Goal: Navigation & Orientation: Find specific page/section

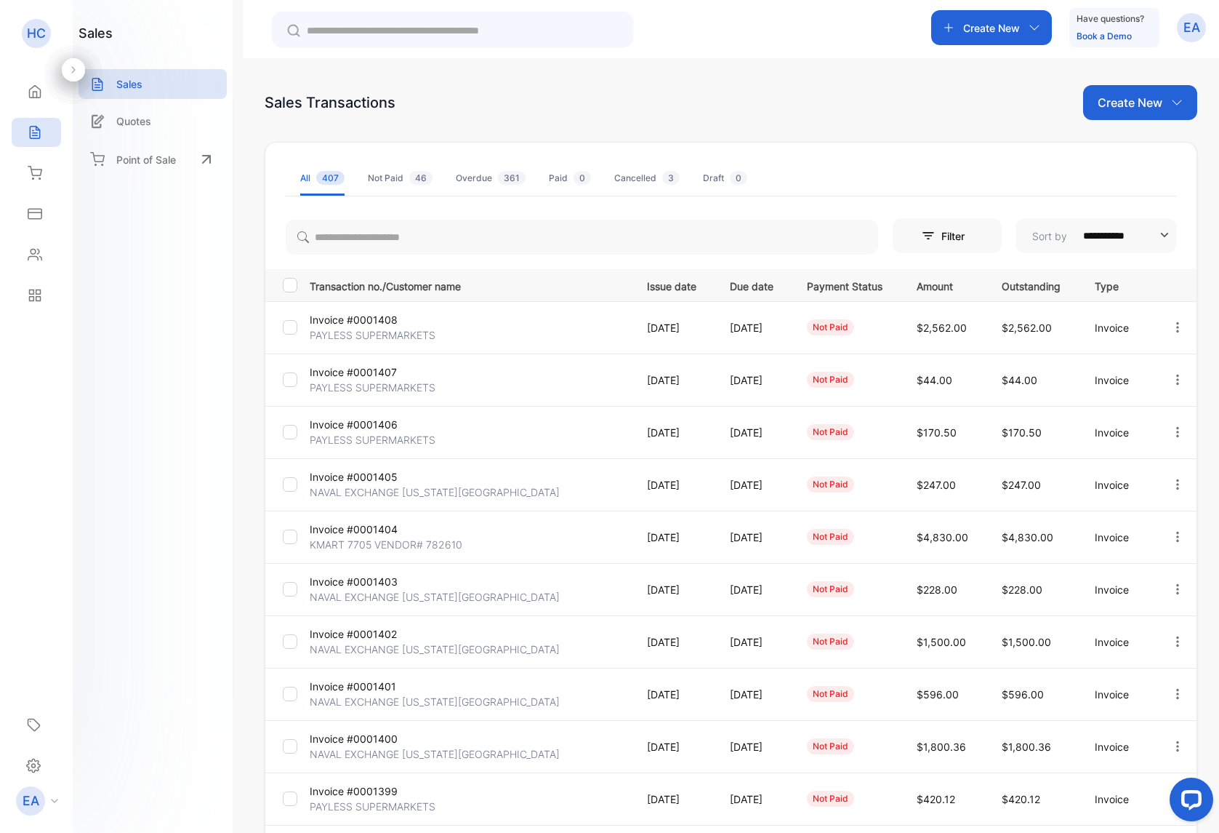
click at [367, 490] on p "NAVAL EXCHANGE [US_STATE][GEOGRAPHIC_DATA]" at bounding box center [435, 491] width 250 height 15
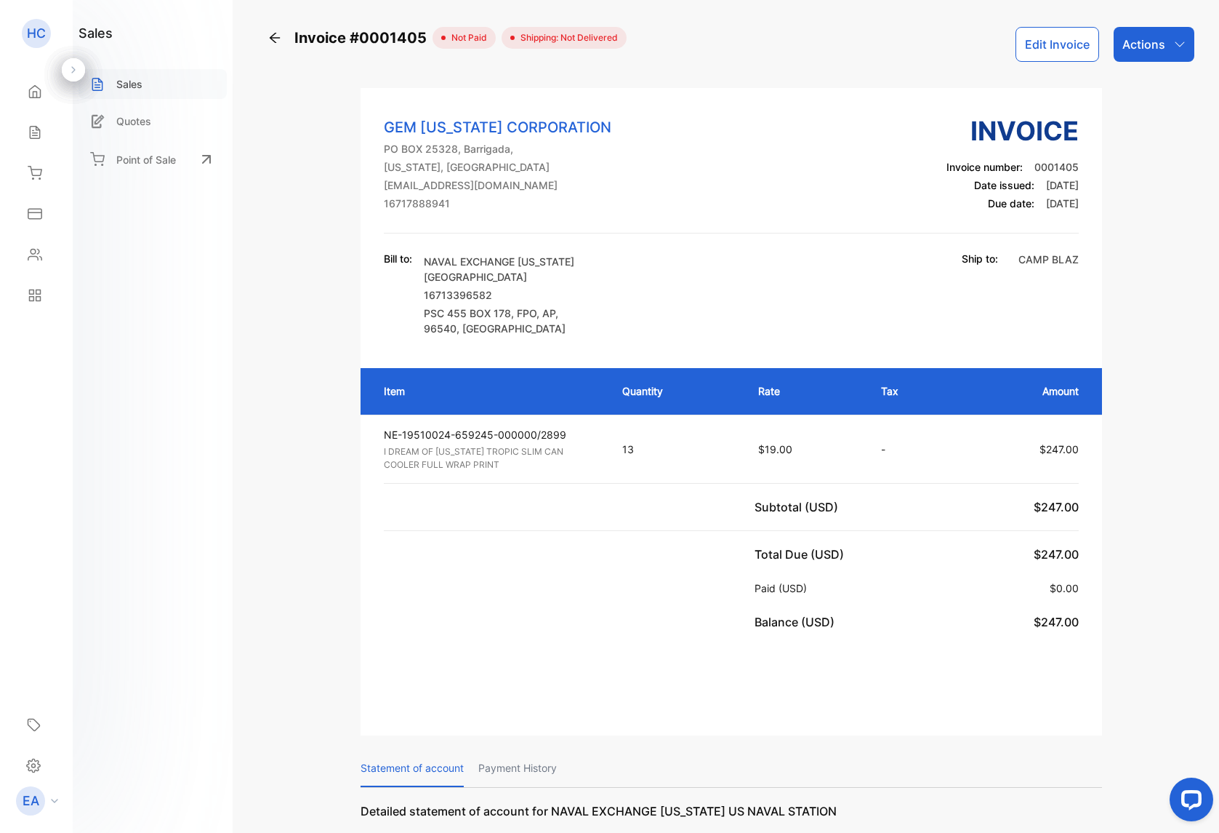
click at [130, 76] on p "Sales" at bounding box center [129, 83] width 26 height 15
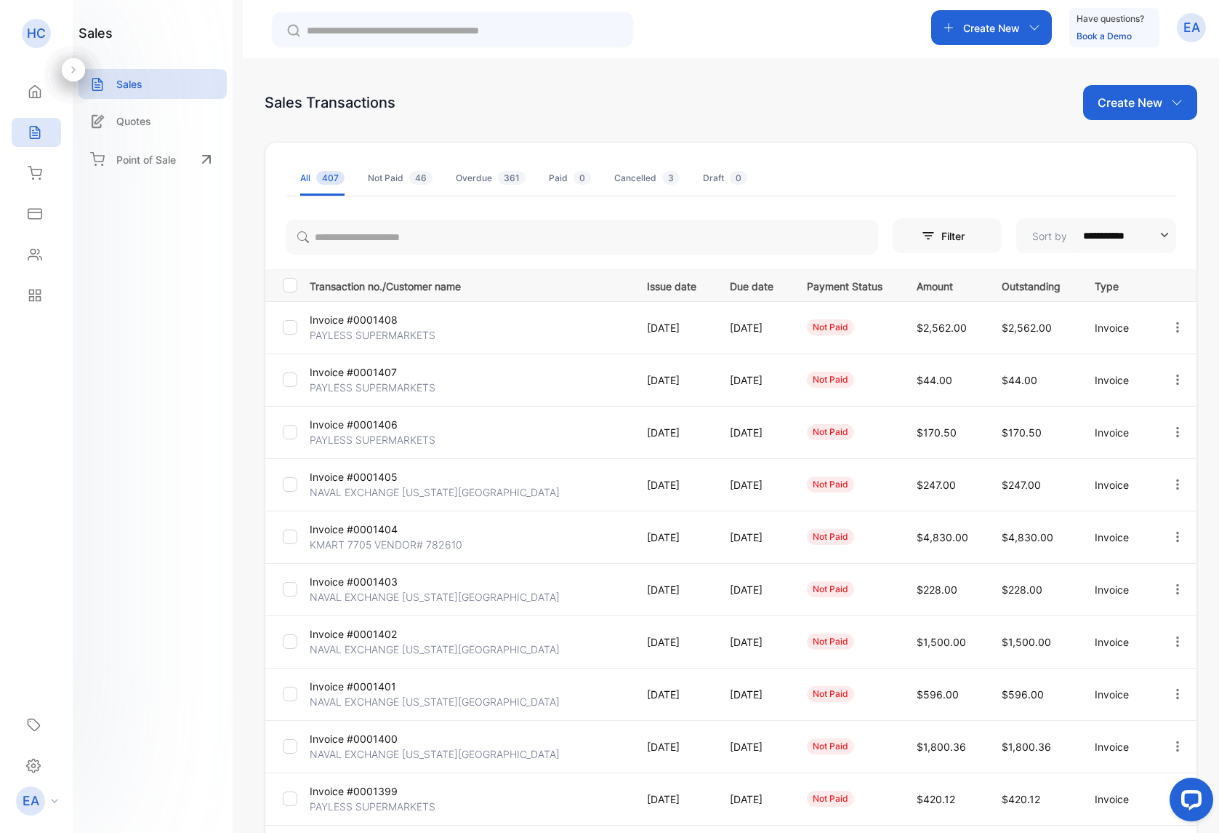
click at [351, 433] on p "PAYLESS SUPERMARKETS" at bounding box center [373, 439] width 126 height 15
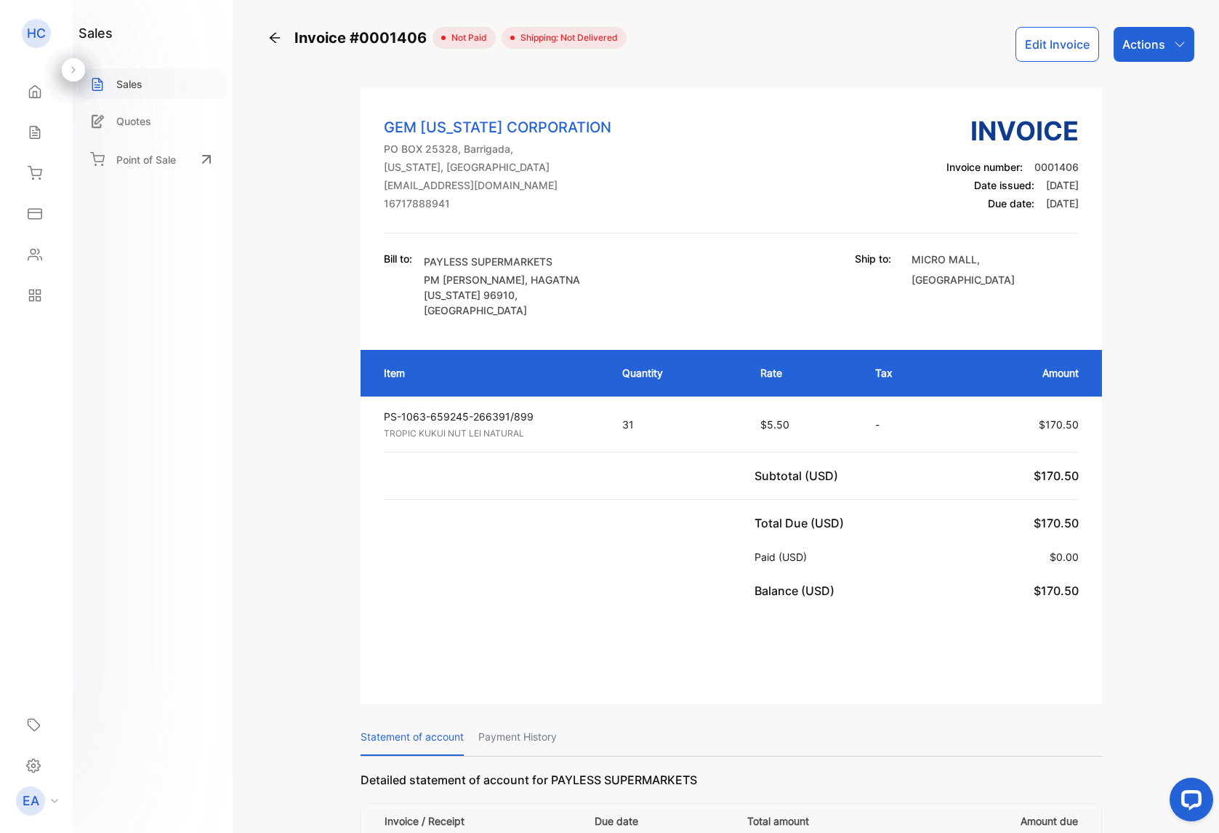
click at [111, 79] on div "Sales" at bounding box center [153, 84] width 148 height 30
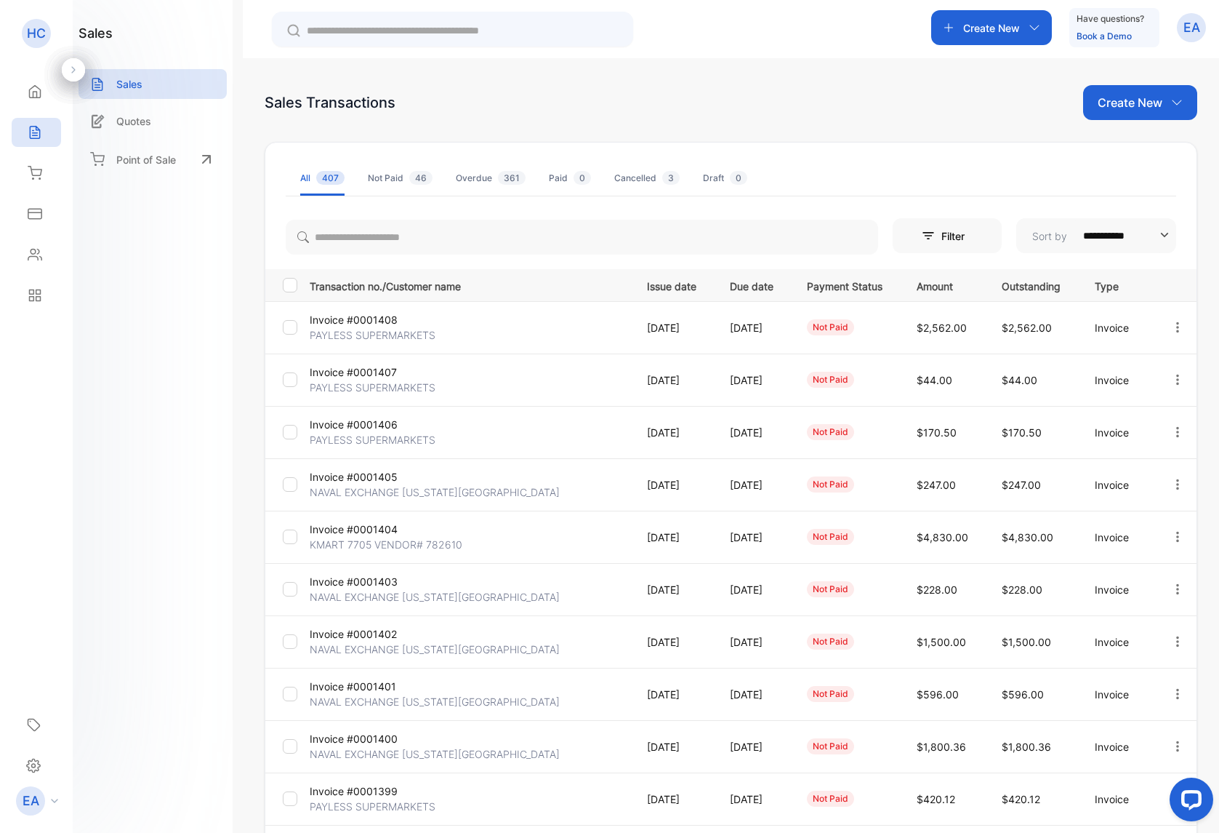
click at [372, 366] on p "Invoice #0001407" at bounding box center [363, 371] width 106 height 15
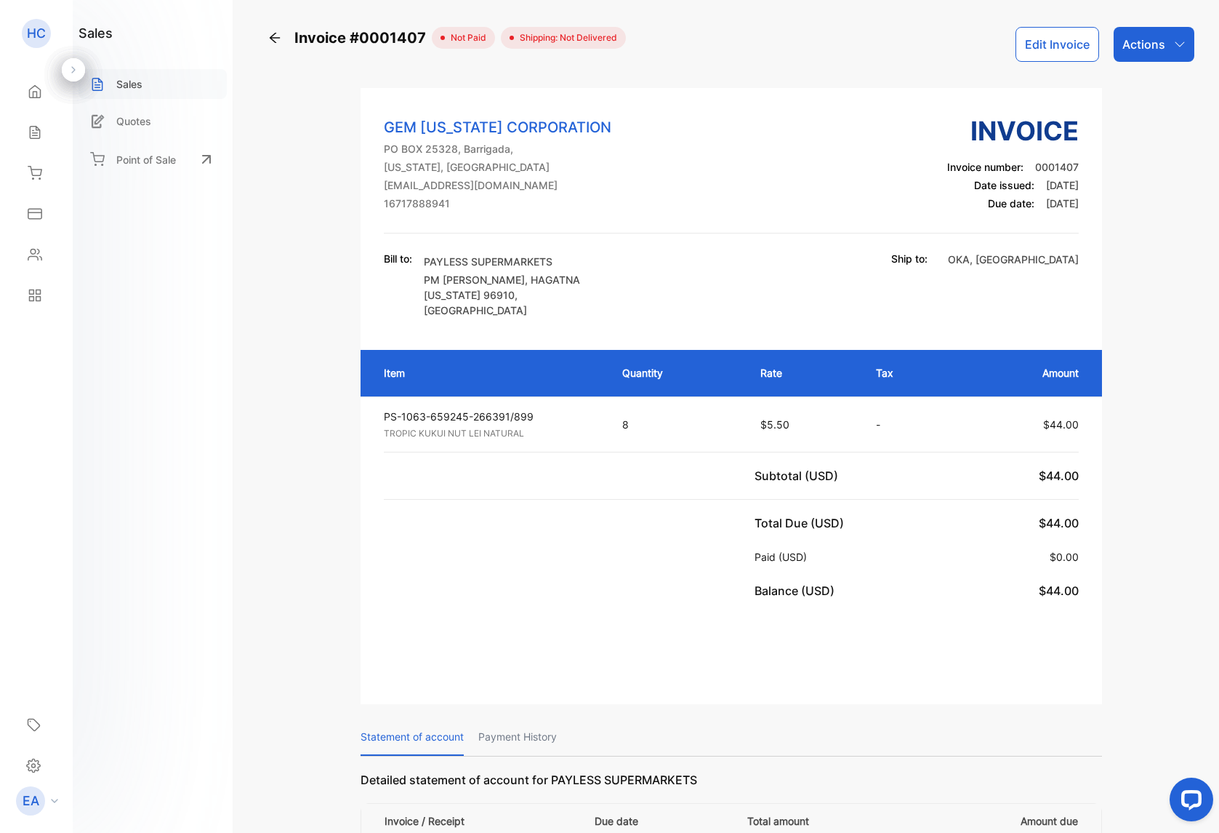
drag, startPoint x: 66, startPoint y: 790, endPoint x: 104, endPoint y: 84, distance: 707.0
click at [104, 84] on icon at bounding box center [97, 84] width 15 height 15
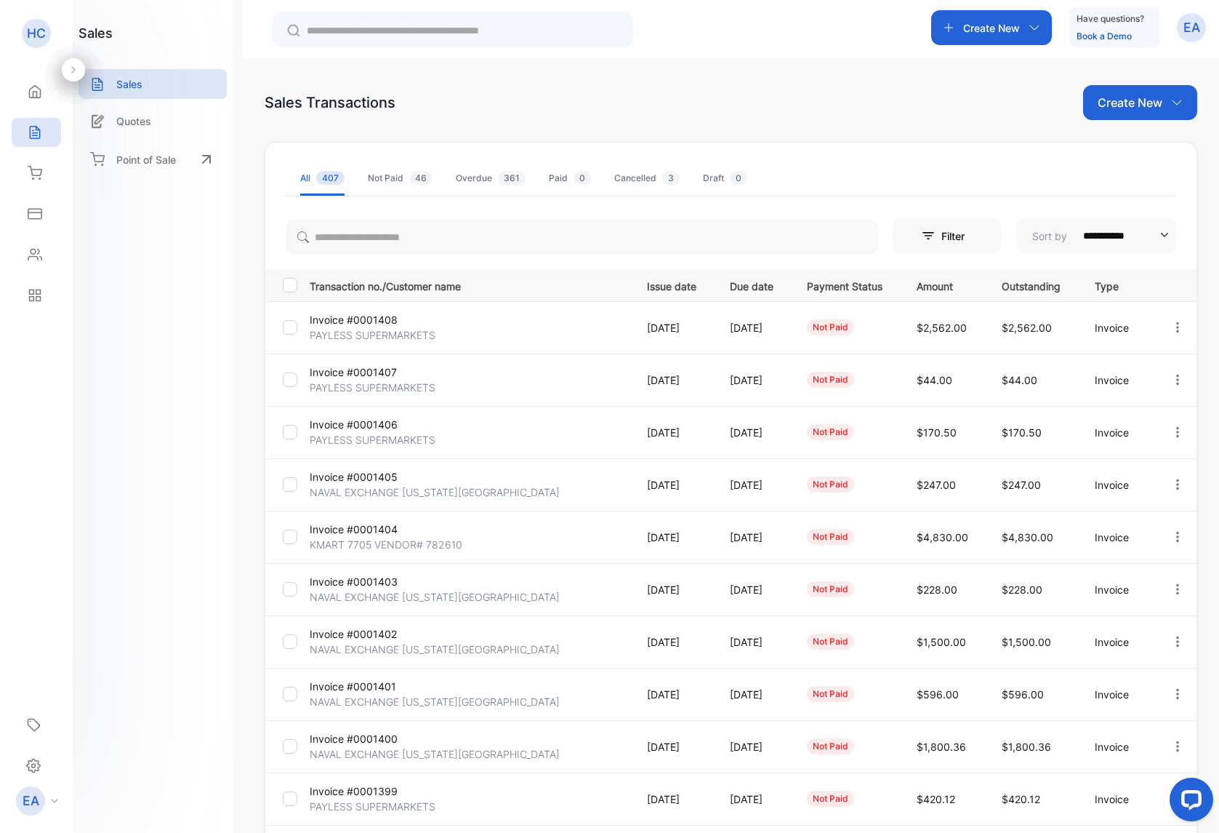
click at [347, 323] on p "Invoice #0001408" at bounding box center [363, 319] width 106 height 15
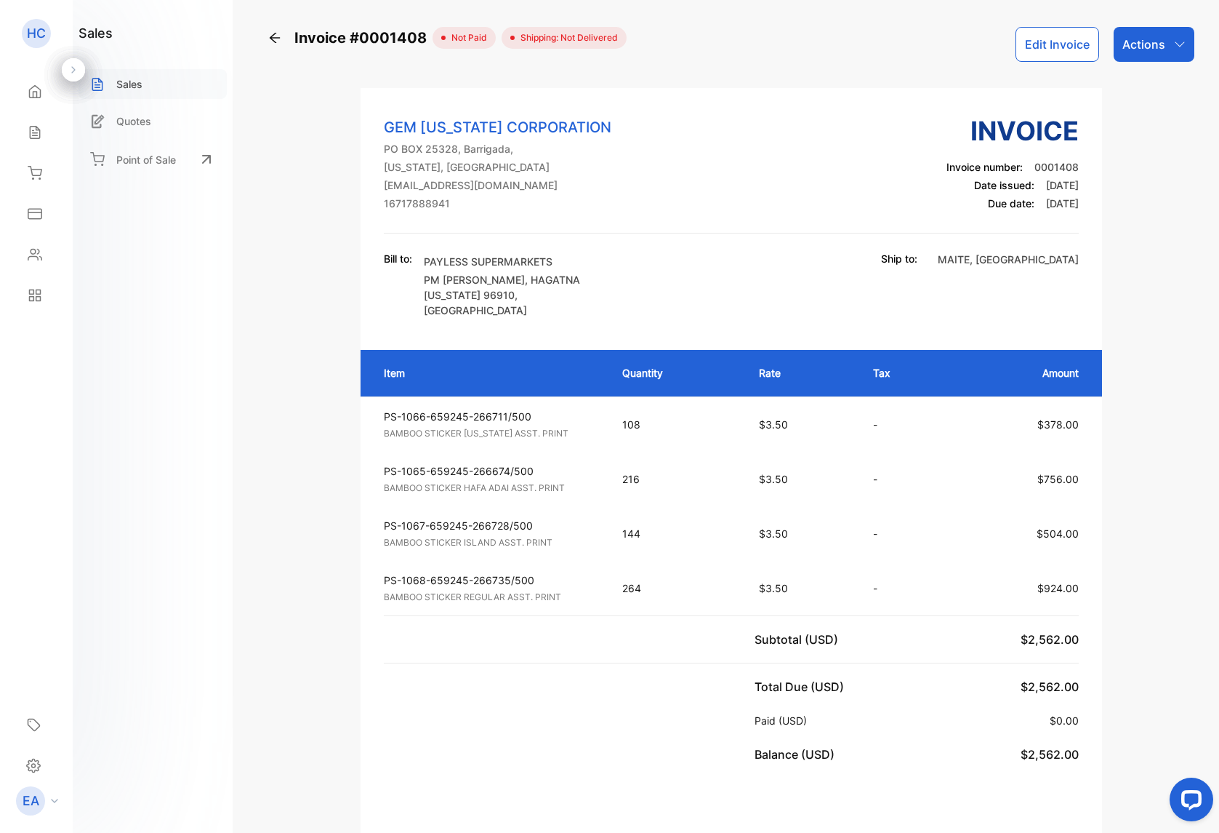
click at [117, 85] on p "Sales" at bounding box center [129, 83] width 26 height 15
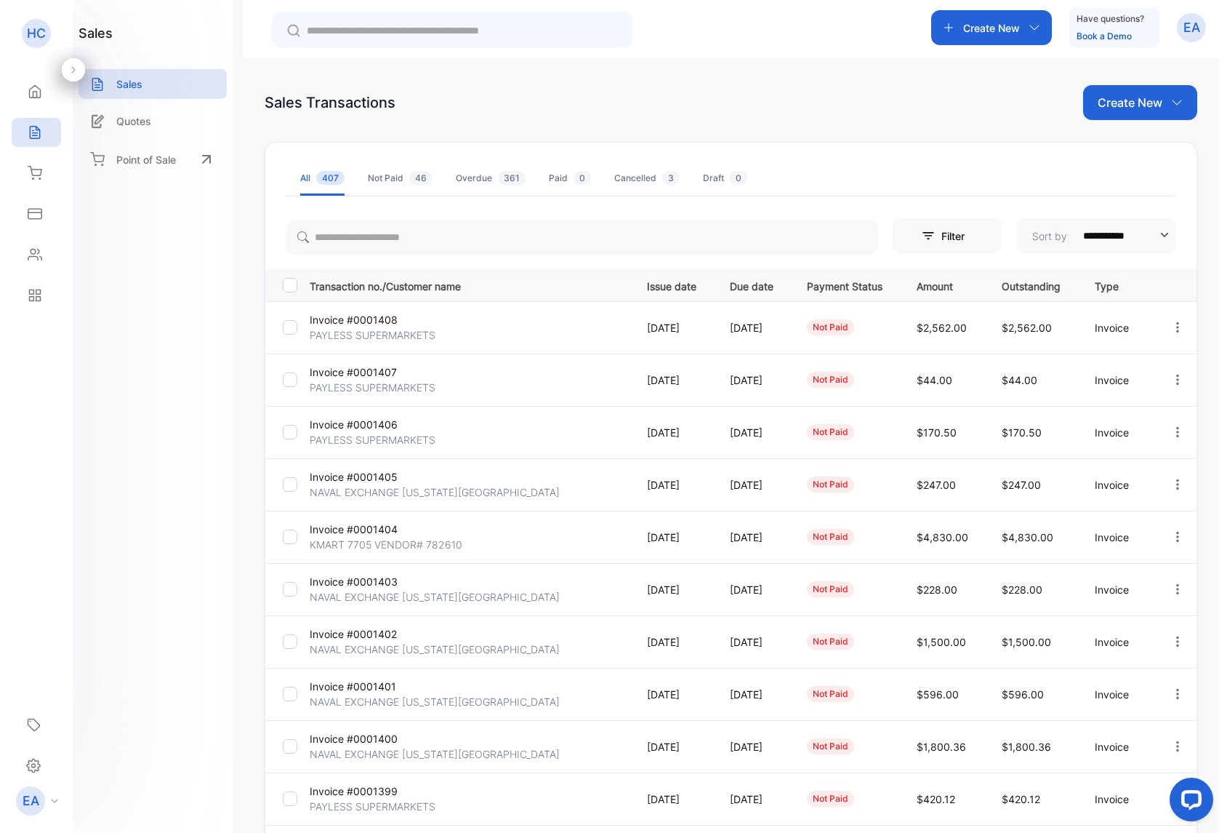
click at [340, 549] on p "KMART 7705 VENDOR# 782610" at bounding box center [386, 544] width 153 height 15
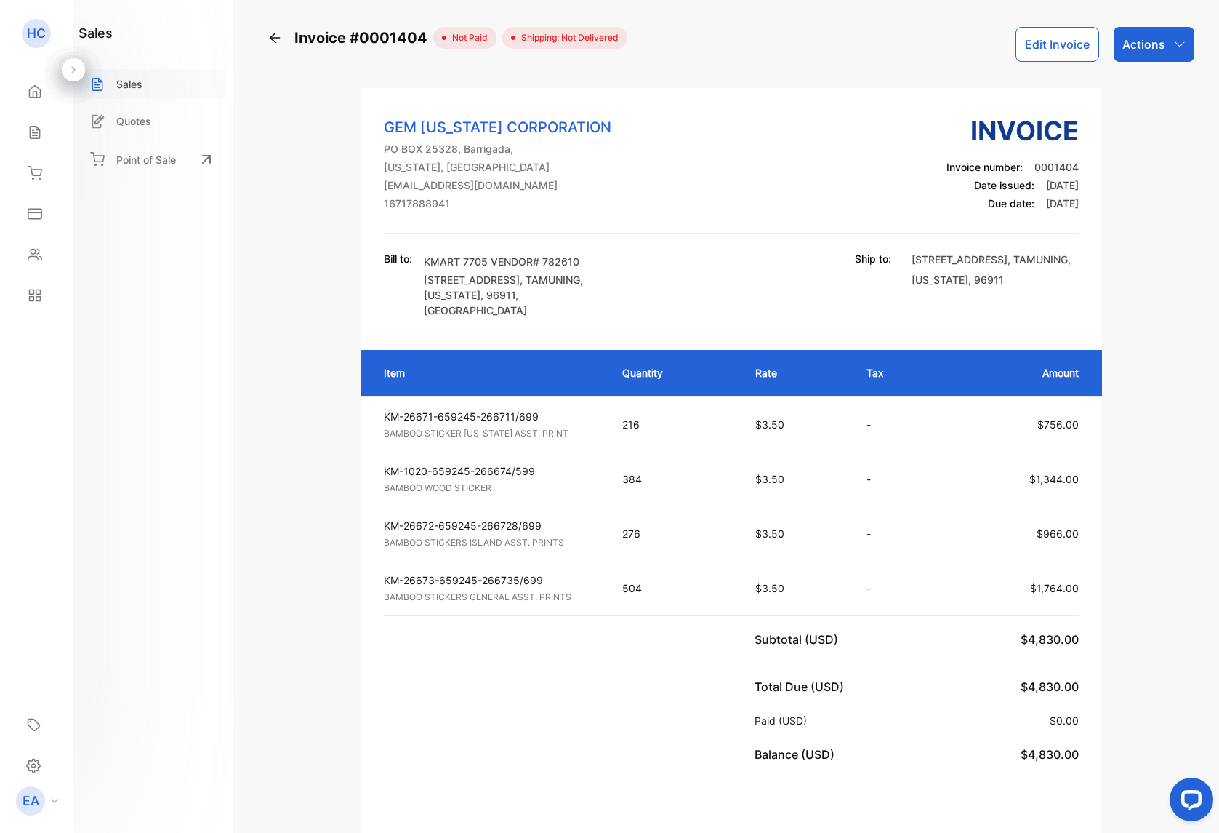
click at [122, 81] on p "Sales" at bounding box center [129, 83] width 26 height 15
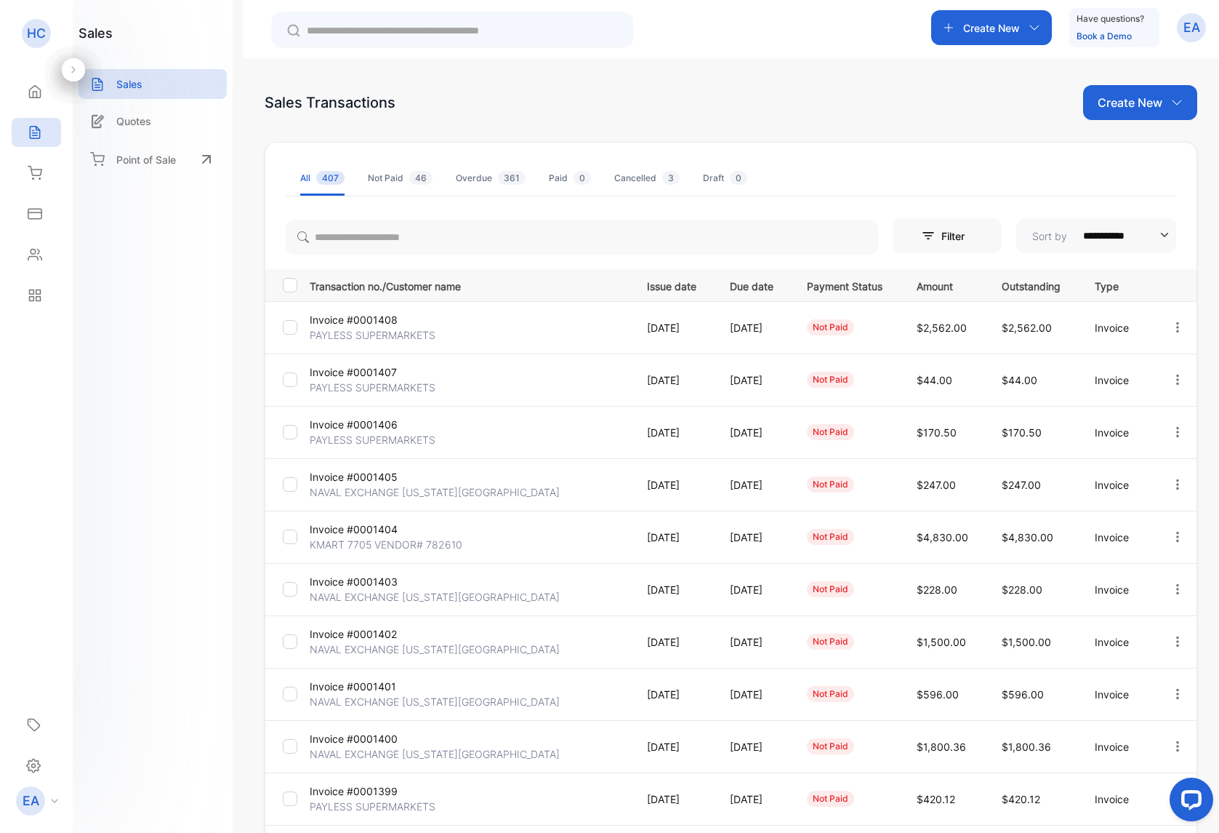
scroll to position [121, 0]
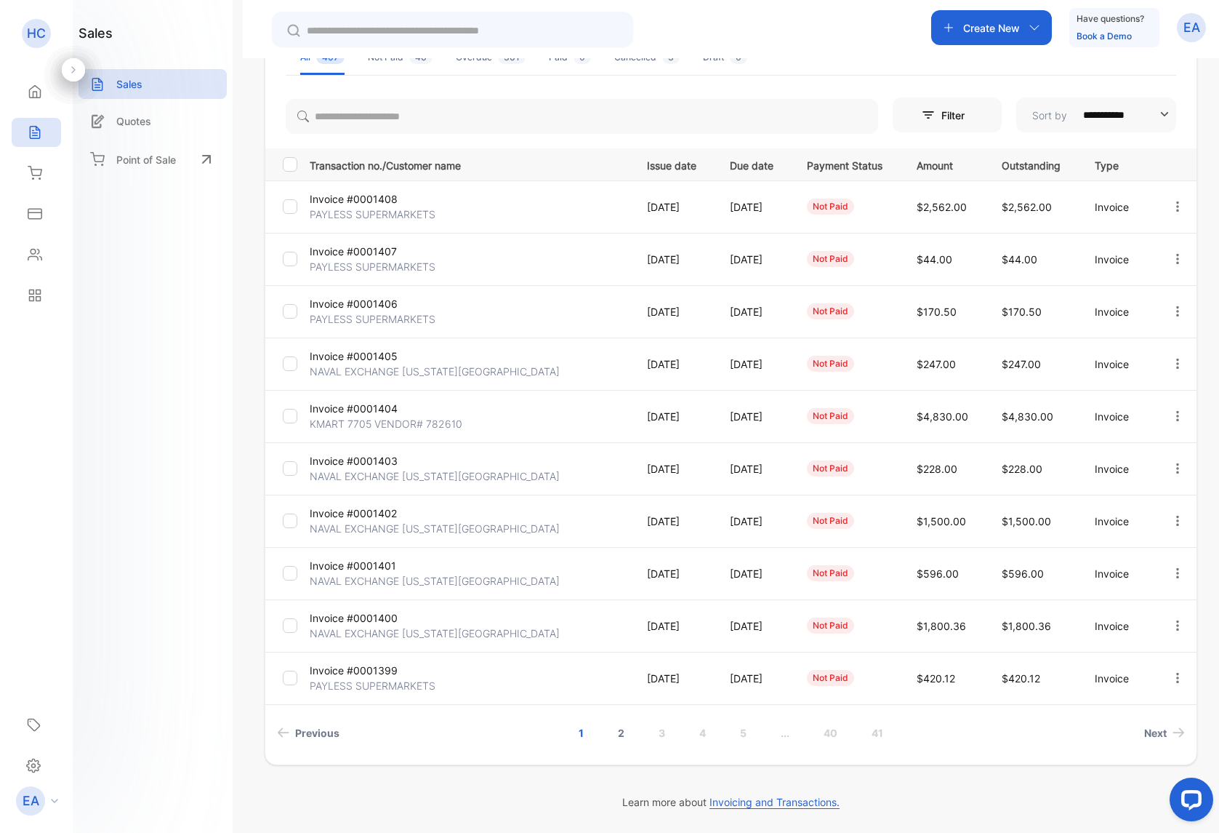
click at [616, 741] on link "2" at bounding box center [621, 732] width 41 height 27
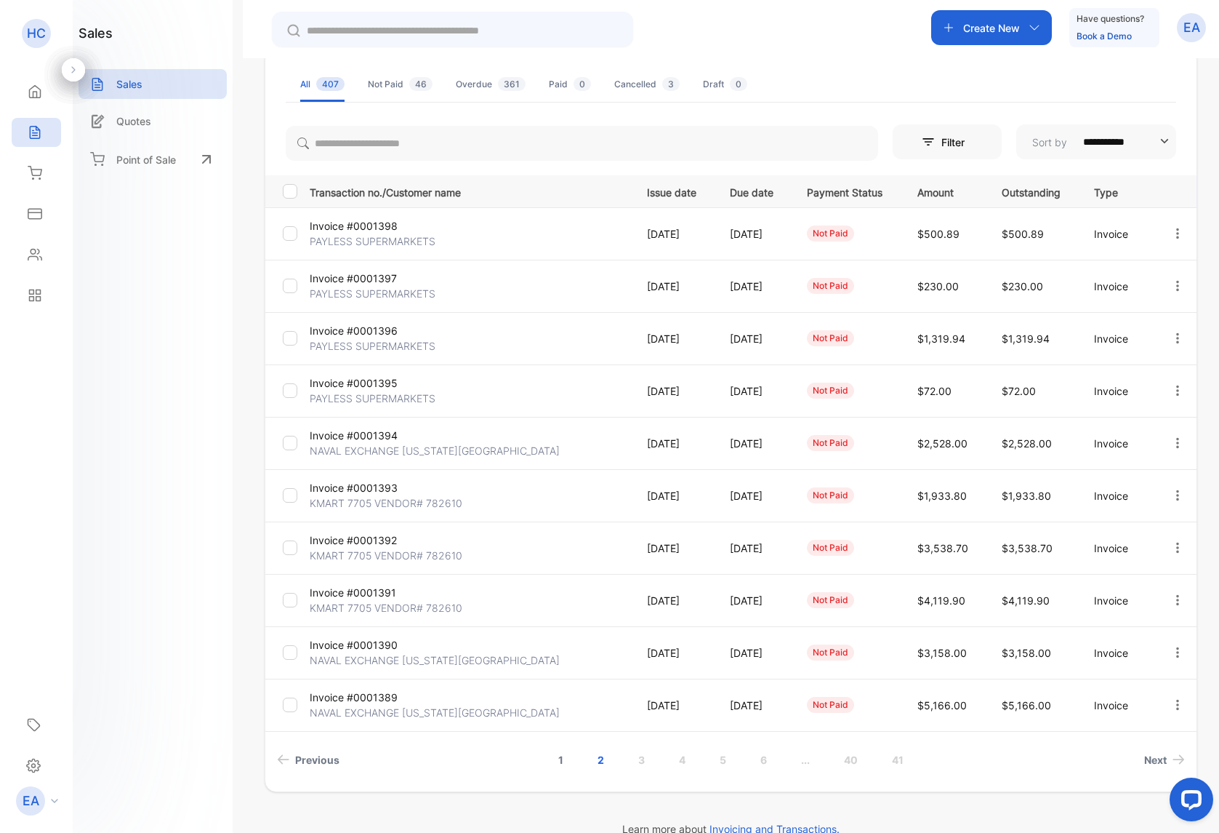
click at [558, 760] on link "1" at bounding box center [561, 759] width 40 height 27
